Goal: Check status: Check status

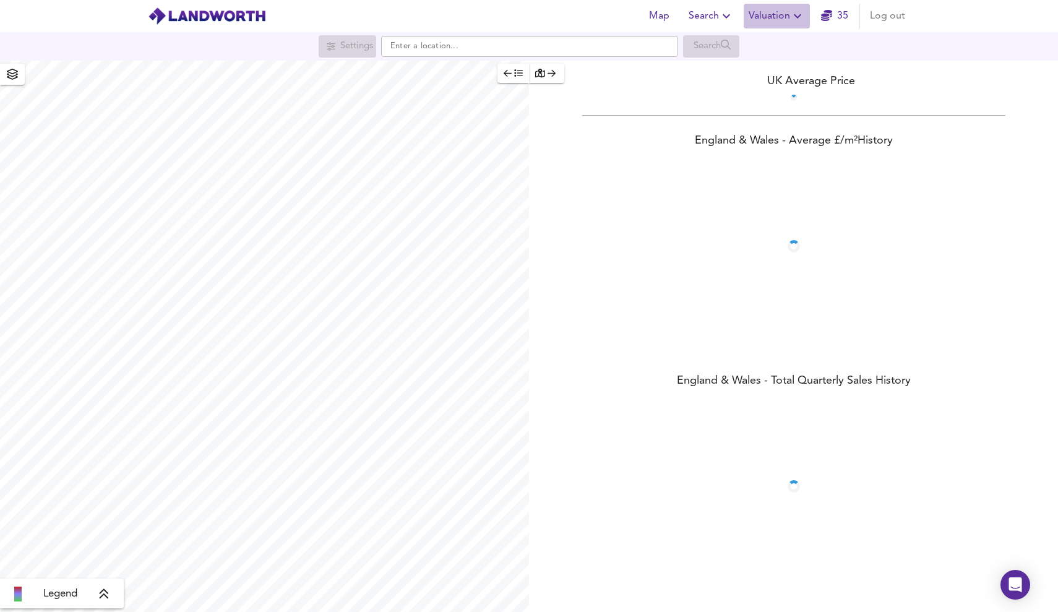
click at [778, 15] on span "Valuation" at bounding box center [776, 15] width 56 height 17
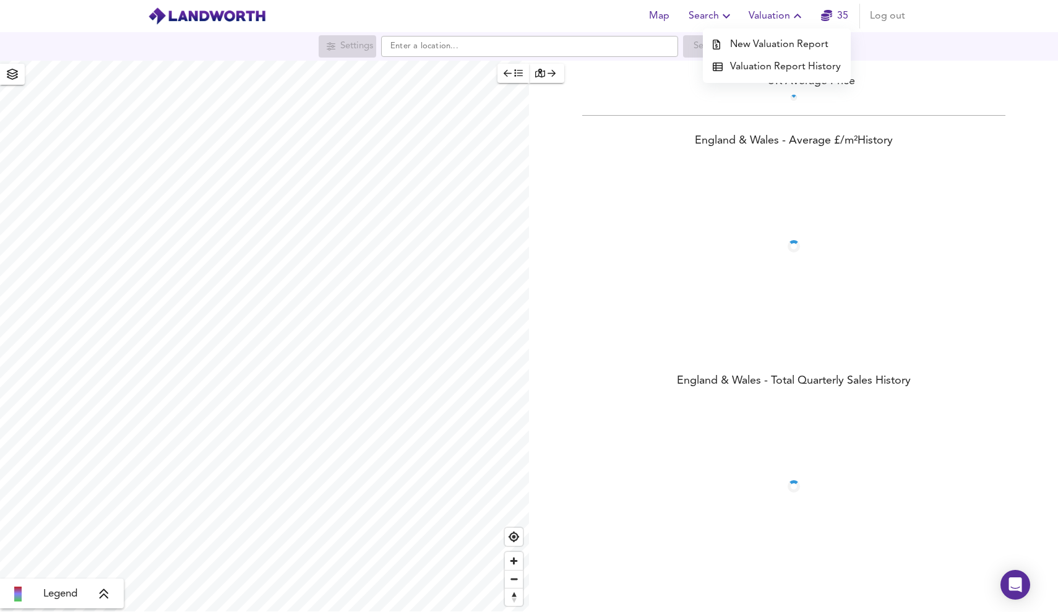
click at [777, 73] on li "Valuation Report History" at bounding box center [777, 67] width 148 height 22
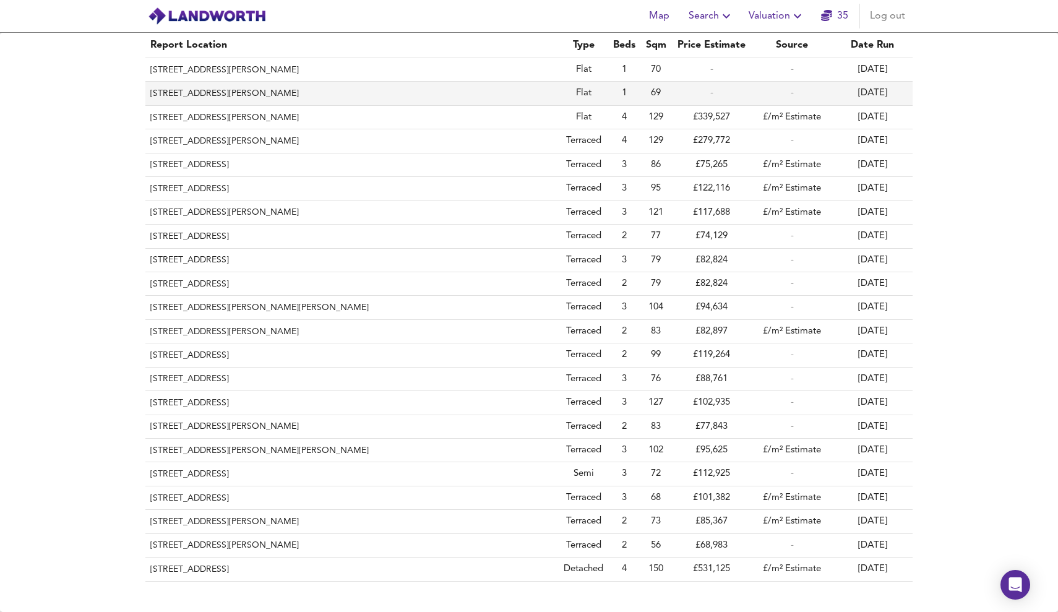
click at [459, 90] on th "[STREET_ADDRESS][PERSON_NAME]" at bounding box center [351, 94] width 413 height 24
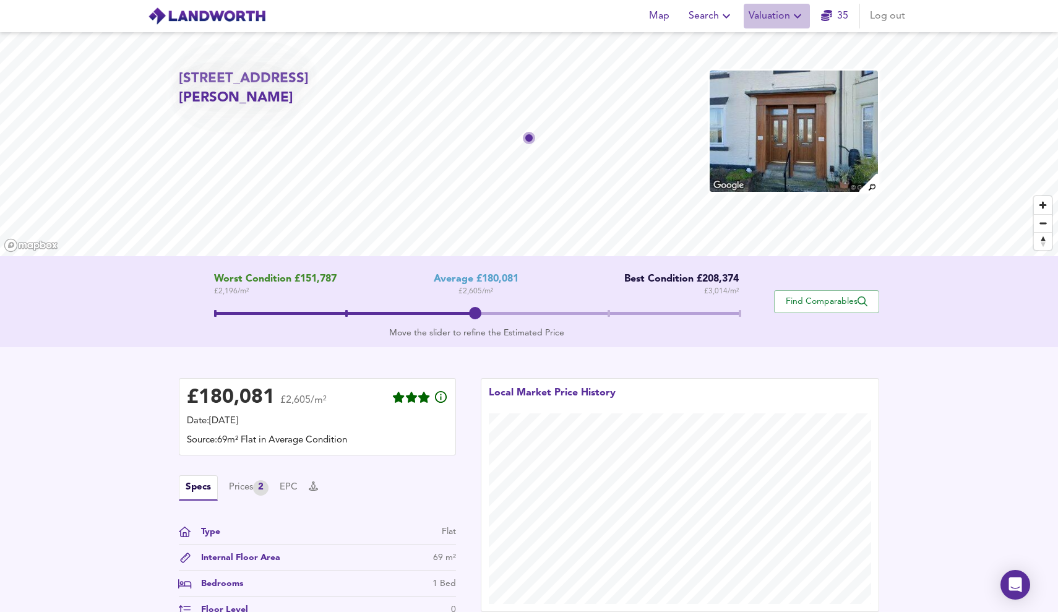
click at [768, 21] on span "Valuation" at bounding box center [776, 15] width 56 height 17
click at [962, 394] on div "£ 180,081 £2,605/m² Date: [DATE] Source: 69m² Flat in Average Condition Specs P…" at bounding box center [529, 516] width 1058 height 339
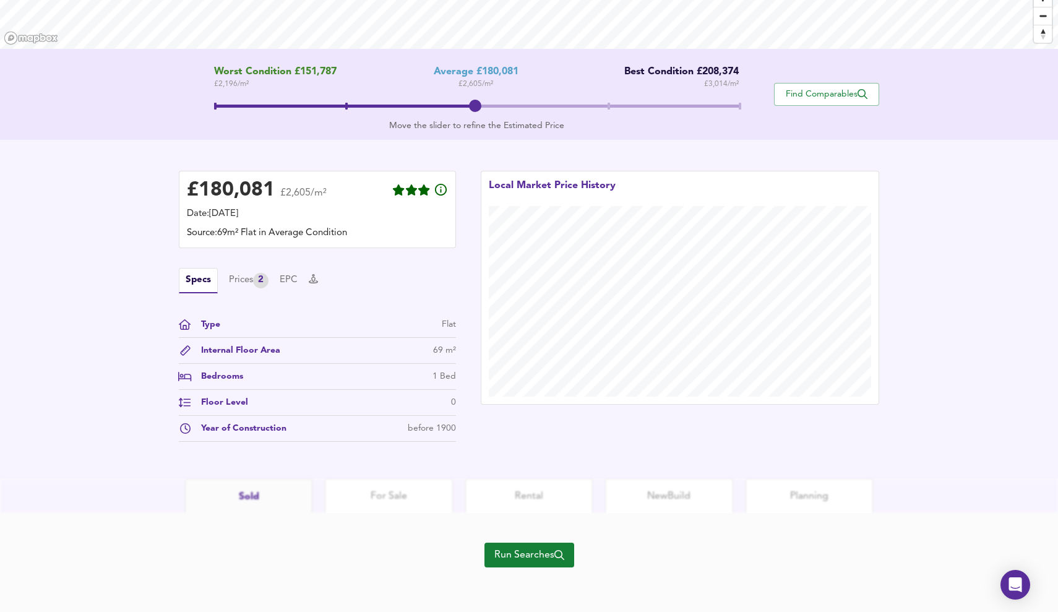
scroll to position [208, 0]
click at [544, 569] on div "Run Searches" at bounding box center [529, 562] width 90 height 99
click at [545, 559] on span "Run Searches" at bounding box center [529, 554] width 70 height 17
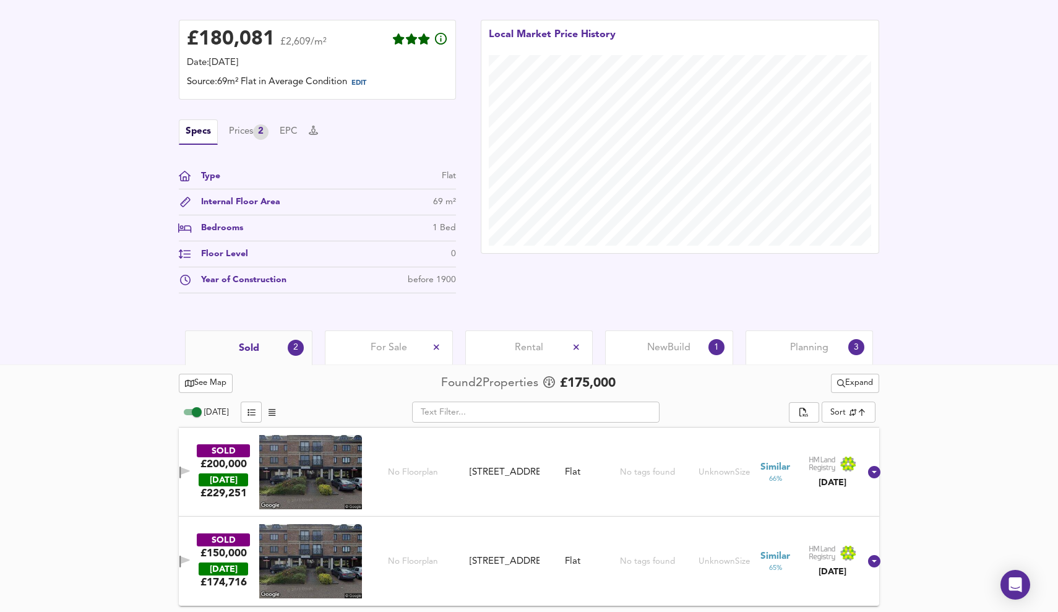
scroll to position [306, 0]
click at [203, 411] on input "[DATE]" at bounding box center [196, 411] width 45 height 15
click at [197, 413] on input "[DATE]" at bounding box center [187, 411] width 45 height 15
click at [197, 413] on input "[DATE]" at bounding box center [196, 411] width 45 height 15
click at [197, 413] on input "[DATE]" at bounding box center [187, 411] width 45 height 15
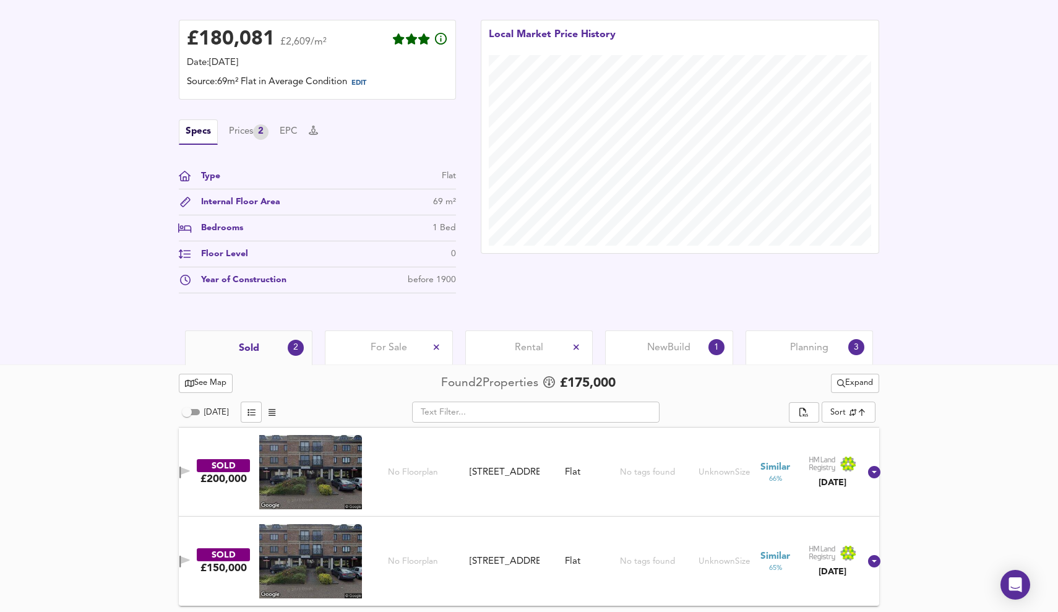
checkbox input "true"
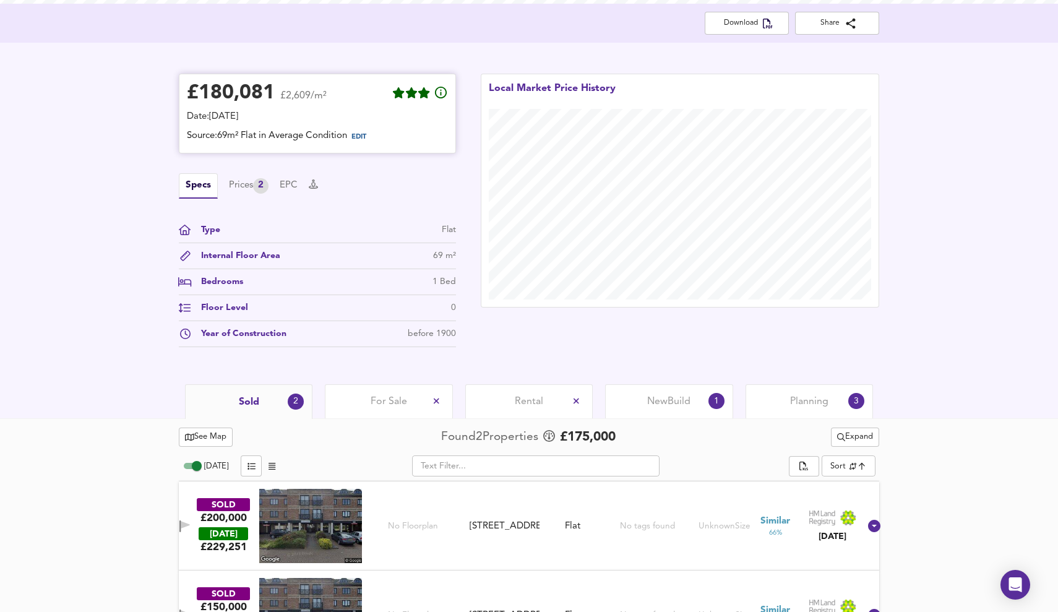
scroll to position [229, 0]
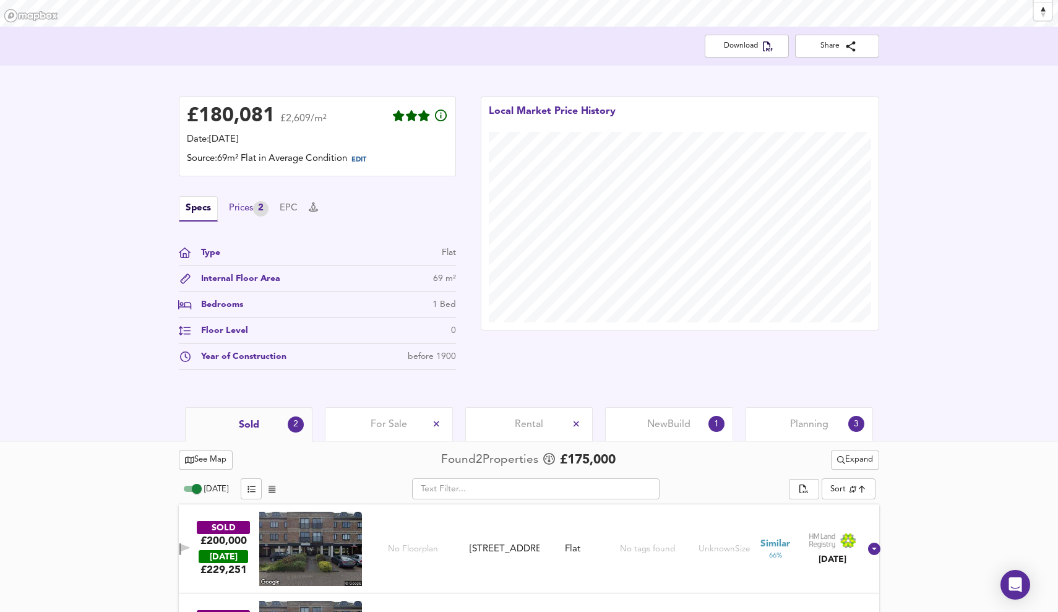
click at [242, 207] on div "Prices 2" at bounding box center [249, 208] width 40 height 15
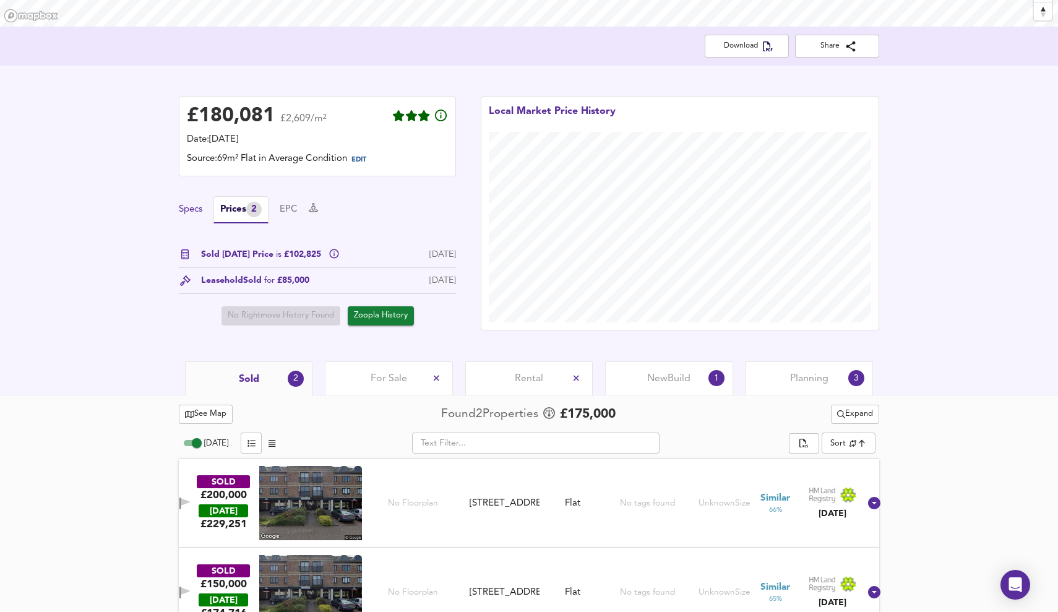
click at [182, 208] on button "Specs" at bounding box center [191, 210] width 24 height 14
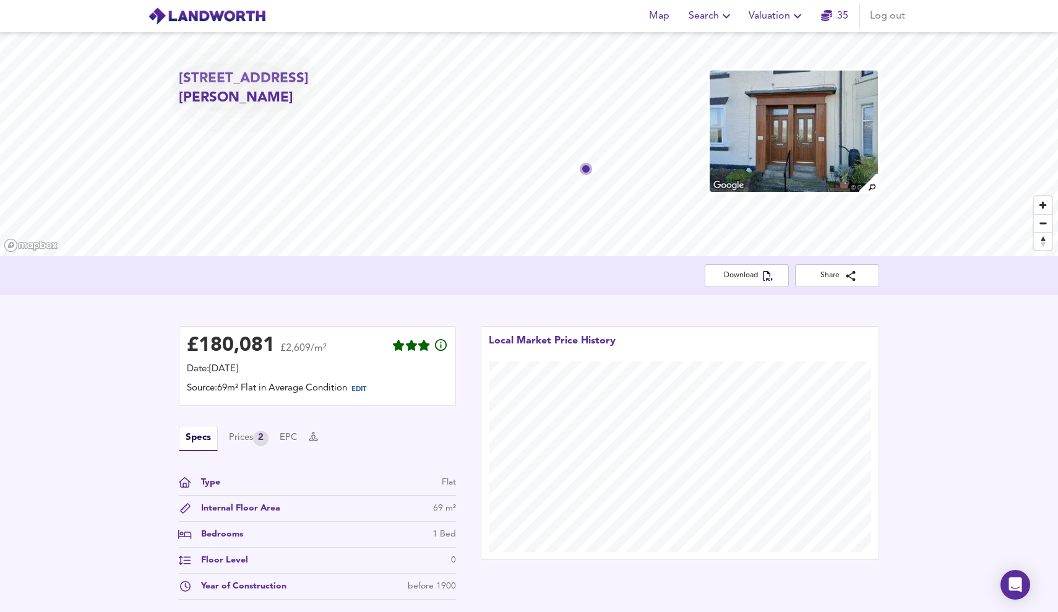
scroll to position [0, 0]
click at [781, 21] on span "Valuation" at bounding box center [776, 15] width 56 height 17
click at [788, 74] on li "Valuation Report History" at bounding box center [777, 67] width 148 height 22
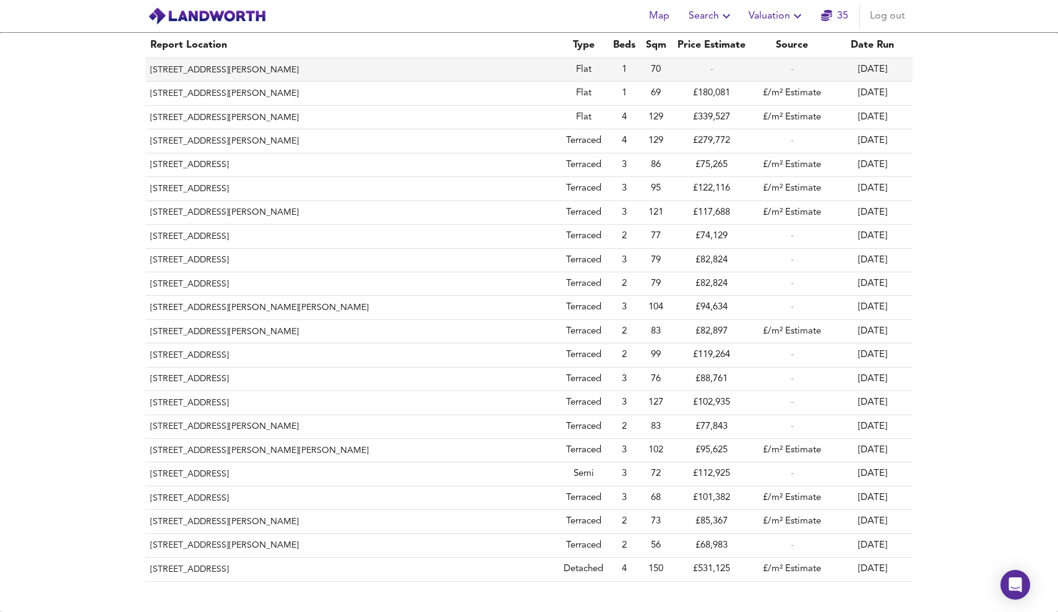
click at [260, 61] on th "[STREET_ADDRESS][PERSON_NAME]" at bounding box center [351, 70] width 413 height 24
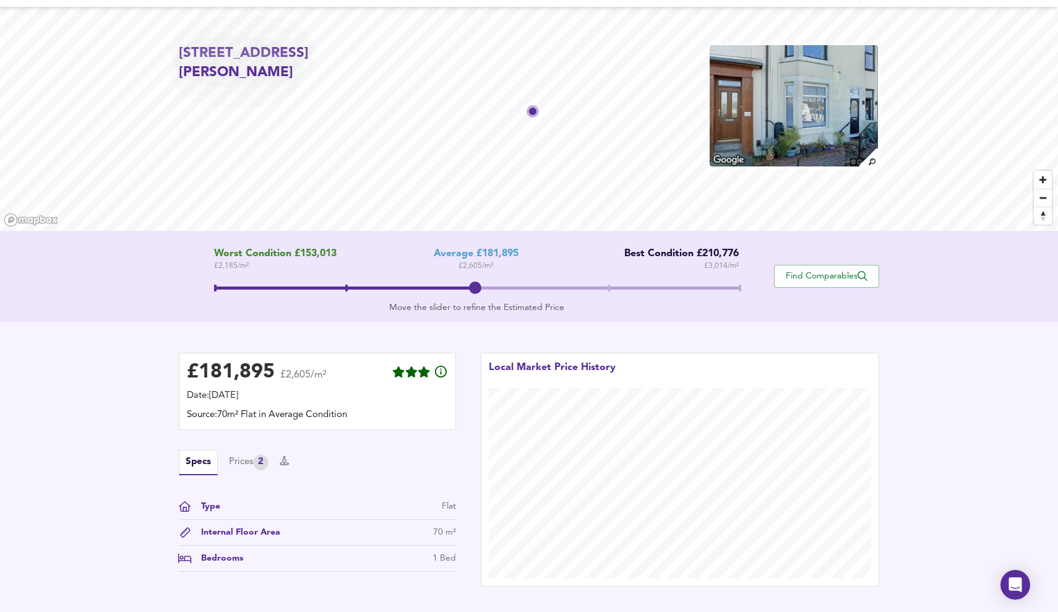
scroll to position [25, 0]
click at [612, 286] on span at bounding box center [476, 290] width 525 height 22
click at [740, 285] on div "Worst Condition £153,013 £ 2,185 / m² Average £181,895 £ 2,605 / m² Best Condit…" at bounding box center [476, 277] width 595 height 56
click at [480, 285] on span at bounding box center [476, 290] width 525 height 22
